Goal: Transaction & Acquisition: Register for event/course

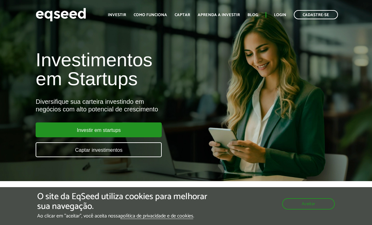
click at [320, 197] on div "Aceitar" at bounding box center [308, 201] width 53 height 18
click at [317, 200] on button "Aceitar" at bounding box center [308, 203] width 53 height 11
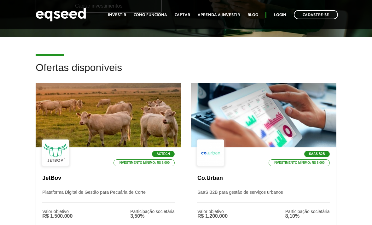
scroll to position [159, 0]
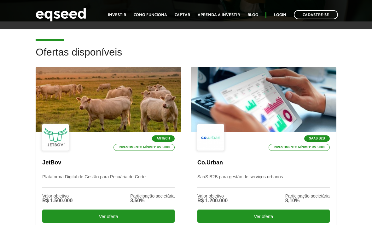
click at [52, 163] on p "JetBov" at bounding box center [108, 162] width 132 height 7
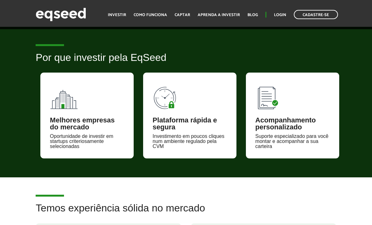
scroll to position [489, 0]
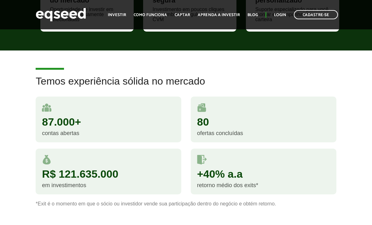
click at [45, 143] on div "87.000+ contas abertas" at bounding box center [108, 122] width 155 height 52
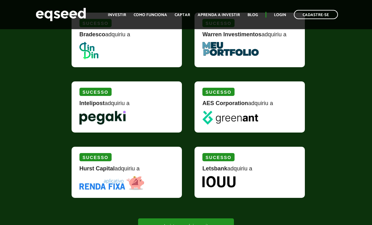
scroll to position [829, 0]
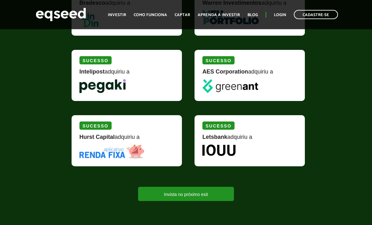
click at [221, 191] on link "Invista no próximo exit" at bounding box center [185, 194] width 95 height 14
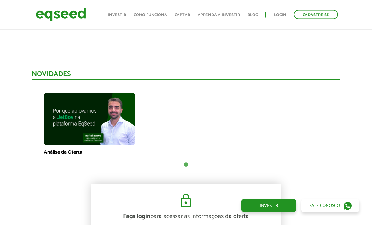
scroll to position [367, 0]
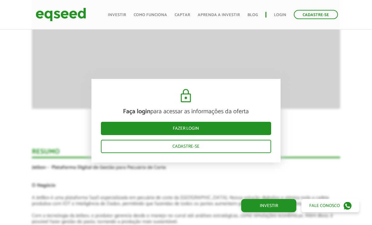
scroll to position [1015, 0]
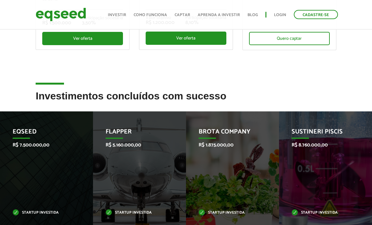
scroll to position [218, 0]
click at [25, 136] on p "EqSeed" at bounding box center [42, 133] width 59 height 11
click at [275, 183] on li "Brota Company R$ 1.875.000,00 Startup investida" at bounding box center [232, 174] width 93 height 127
click at [342, 132] on p "Sustineri Piscis" at bounding box center [321, 133] width 59 height 11
click at [337, 142] on p "R$ 8.760.000,00" at bounding box center [321, 145] width 59 height 6
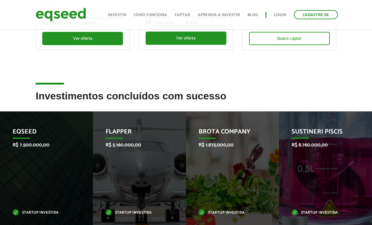
click at [260, 194] on div "Brota Company R$ 1.875.000,00 Startup investida" at bounding box center [228, 174] width 84 height 127
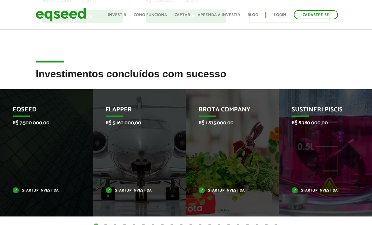
scroll to position [231, 0]
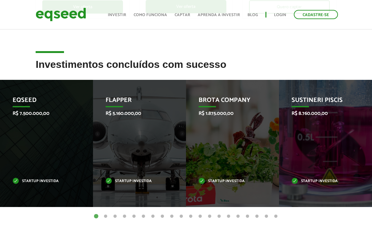
scroll to position [255, 0]
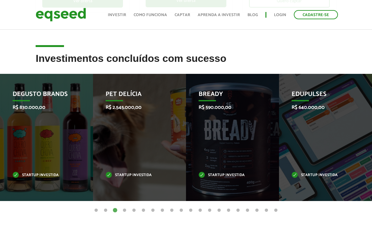
click at [350, 137] on div "Edupulses R$ 640.000,00 Startup investida" at bounding box center [321, 137] width 84 height 127
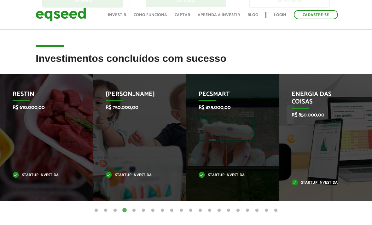
click at [251, 187] on div "Pecsmart R$ 835.000,00 Startup investida" at bounding box center [228, 137] width 84 height 127
click at [258, 192] on div "Pecsmart R$ 835.000,00 Startup investida" at bounding box center [228, 137] width 84 height 127
click at [233, 176] on p "Startup investida" at bounding box center [228, 174] width 59 height 3
click at [325, 147] on div "Energia das Coisas R$ 850.000,00 Startup investida" at bounding box center [321, 137] width 84 height 127
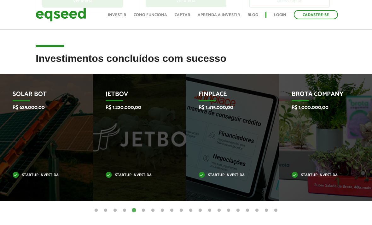
click at [330, 157] on div "Brota Company R$ 1.000.000,00 Startup investida" at bounding box center [321, 137] width 84 height 127
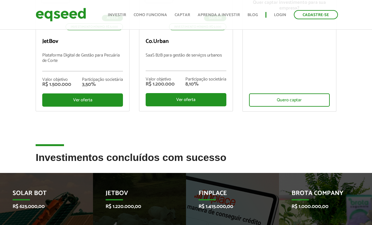
click at [58, 161] on h2 "Investimentos concluídos com sucesso" at bounding box center [186, 162] width 300 height 20
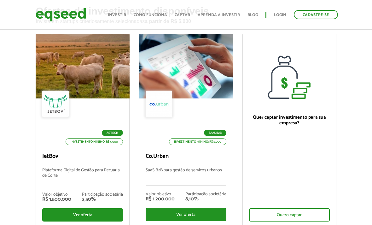
scroll to position [0, 0]
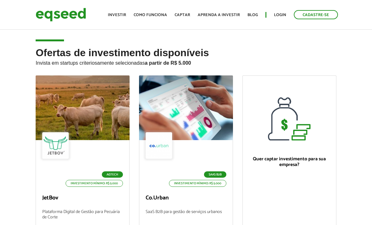
click at [118, 14] on link "Investir" at bounding box center [117, 15] width 18 height 4
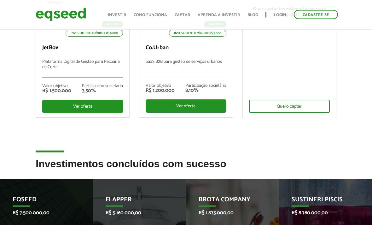
scroll to position [196, 0]
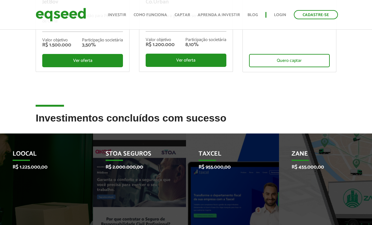
click at [350, 182] on div "Zane R$ 455.000,00 Startup investida" at bounding box center [321, 196] width 84 height 127
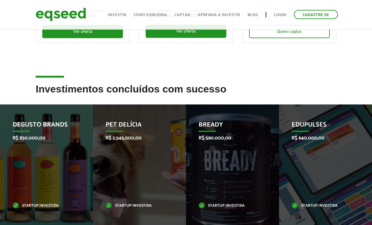
scroll to position [225, 0]
click at [259, 191] on div "Bready R$ 590.000,00 Startup investida" at bounding box center [228, 167] width 84 height 127
click at [241, 207] on p "Startup investida" at bounding box center [228, 205] width 59 height 3
click at [318, 184] on div "Edupulses R$ 640.000,00 Startup investida" at bounding box center [321, 167] width 84 height 127
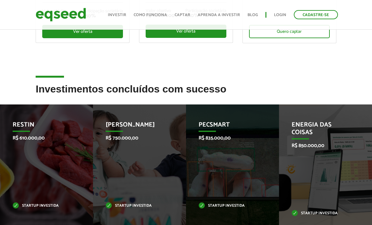
click at [269, 194] on div "Pecsmart R$ 835.000,00 Startup investida" at bounding box center [228, 167] width 84 height 127
click at [320, 181] on div "Energia das Coisas R$ 850.000,00 Startup investida" at bounding box center [321, 167] width 84 height 127
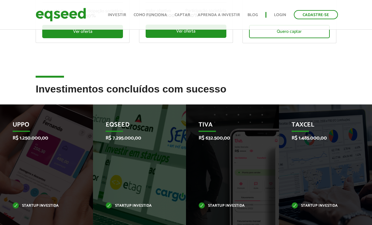
click at [341, 182] on div "Taxcel R$ 1.485.000,00 Startup investida" at bounding box center [321, 167] width 84 height 127
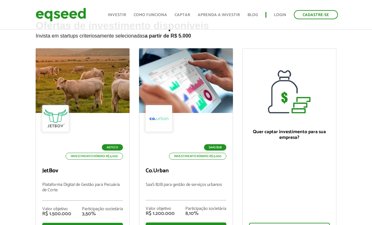
scroll to position [0, 0]
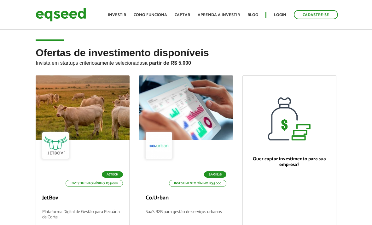
click at [121, 15] on link "Investir" at bounding box center [117, 15] width 18 height 4
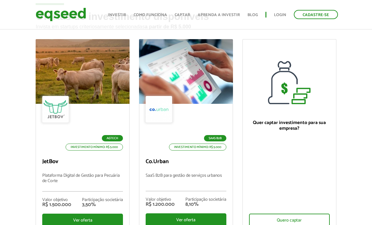
scroll to position [36, 0]
click at [182, 165] on div "SaaS B2B Investimento mínimo: R$ 5.000 Co.Urban SaaS B2B para gestão de serviço…" at bounding box center [185, 167] width 93 height 127
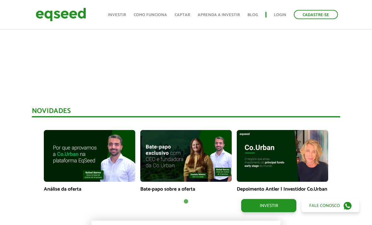
scroll to position [332, 0]
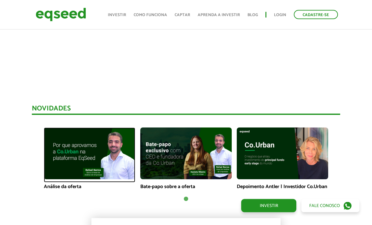
click at [61, 162] on img at bounding box center [89, 153] width 91 height 51
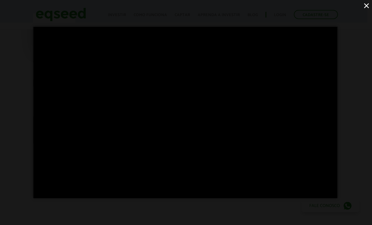
scroll to position [39, 5]
click at [364, 5] on button "×" at bounding box center [366, 5] width 11 height 11
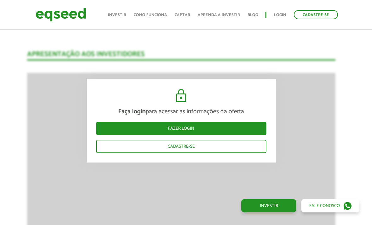
scroll to position [614, 5]
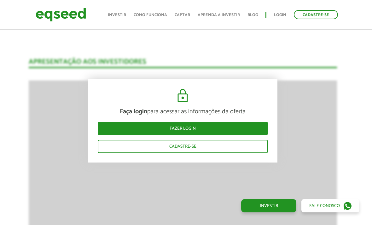
scroll to position [528, 3]
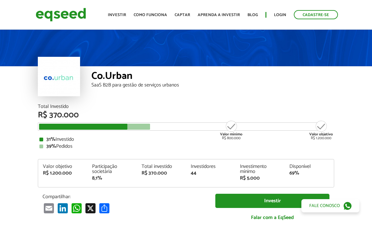
click at [152, 13] on link "Como funciona" at bounding box center [150, 15] width 33 height 4
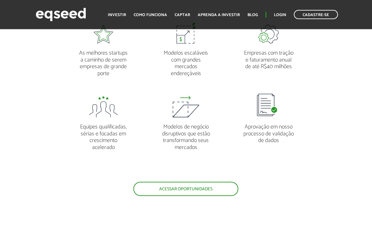
scroll to position [490, 0]
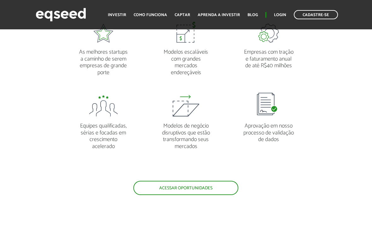
click at [256, 181] on ul "As melhores startups a caminho de serem empresas de grande porte Modelos escalá…" at bounding box center [186, 97] width 248 height 166
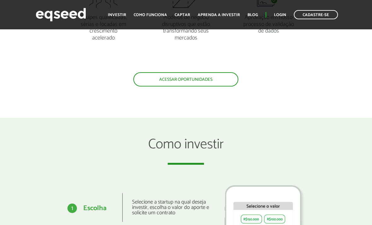
scroll to position [564, 0]
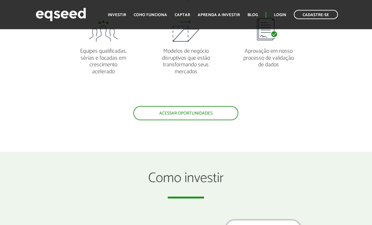
click at [228, 116] on link "Acessar oportunidades" at bounding box center [185, 113] width 105 height 14
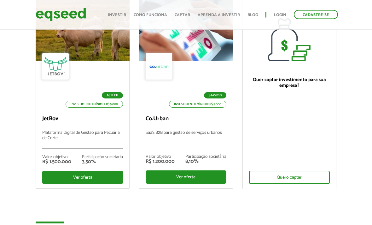
scroll to position [79, 0]
click at [52, 141] on p "Plataforma Digital de Gestão para Pecuária de Corte" at bounding box center [82, 139] width 81 height 18
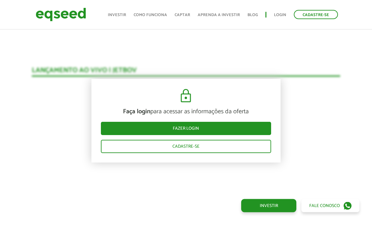
scroll to position [579, 0]
click at [245, 147] on link "Cadastre-se" at bounding box center [186, 146] width 170 height 13
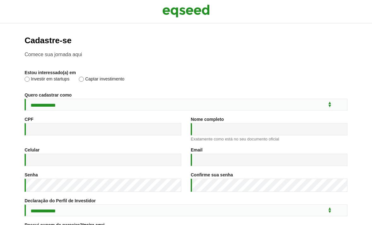
click at [189, 13] on img at bounding box center [185, 11] width 47 height 16
